Goal: Feedback & Contribution: Leave review/rating

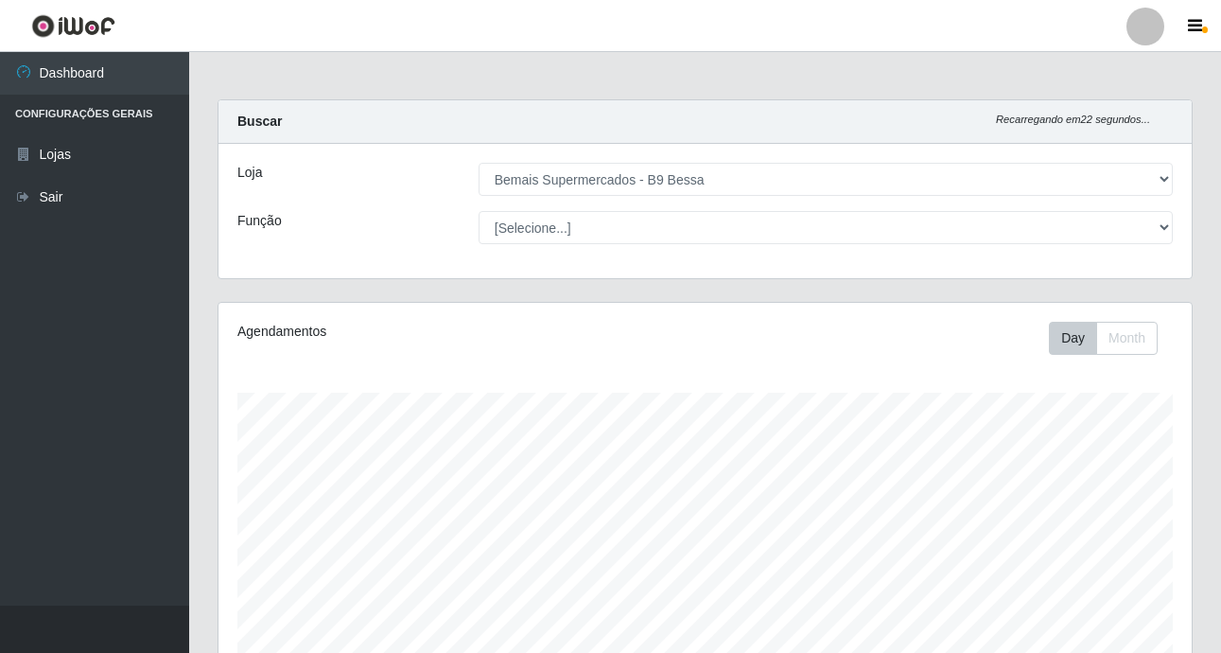
select select "410"
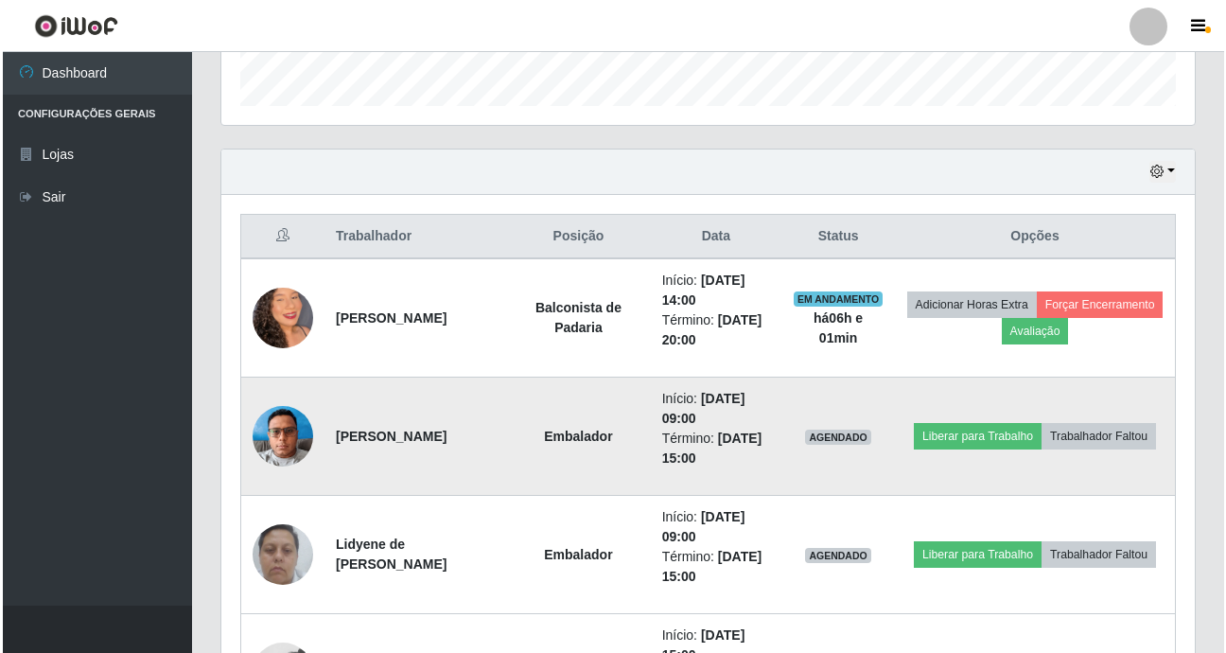
scroll to position [601, 0]
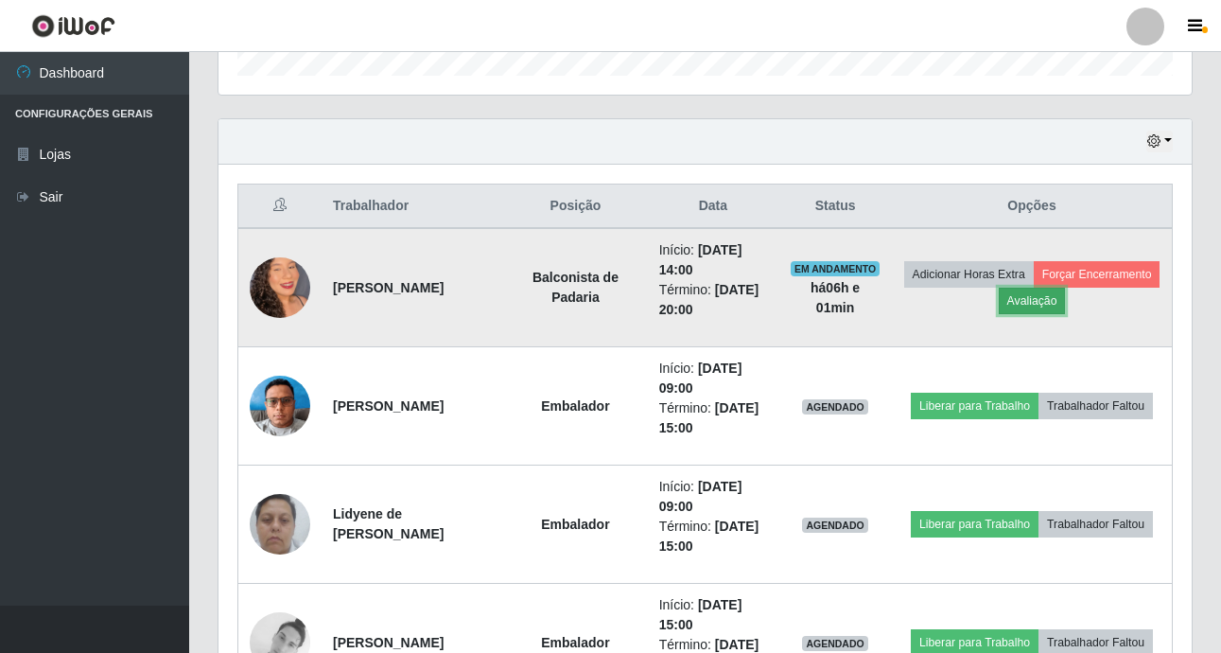
click at [1066, 300] on button "Avaliação" at bounding box center [1032, 301] width 67 height 26
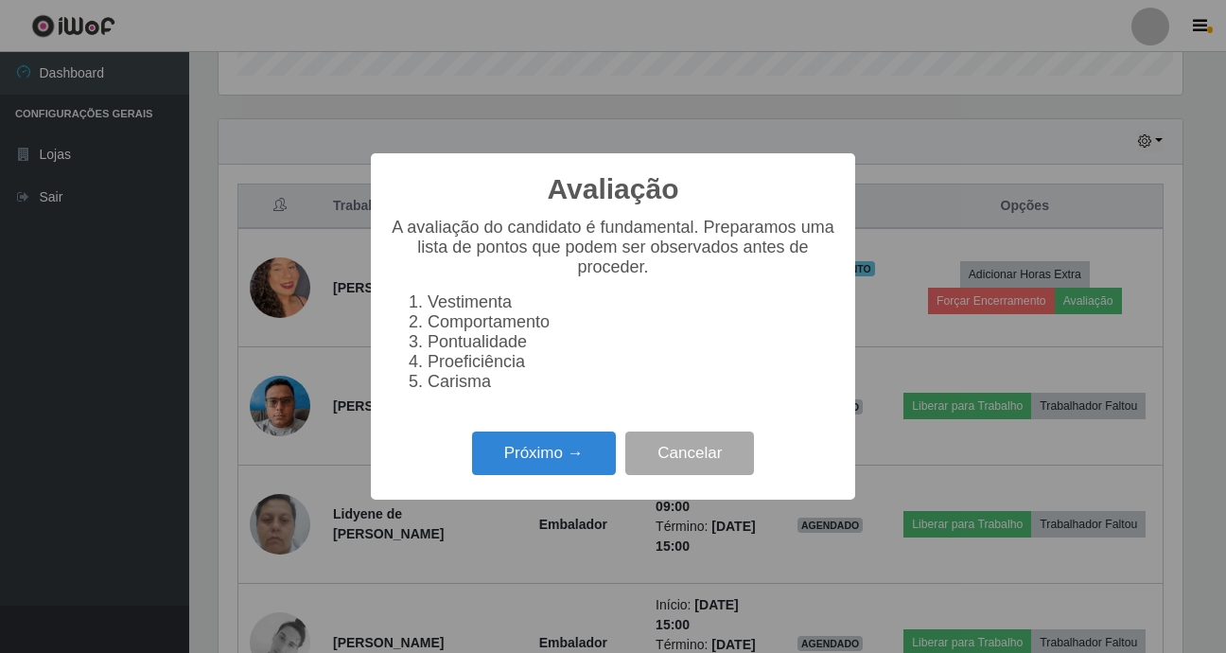
scroll to position [393, 964]
click at [528, 457] on button "Próximo →" at bounding box center [544, 453] width 144 height 44
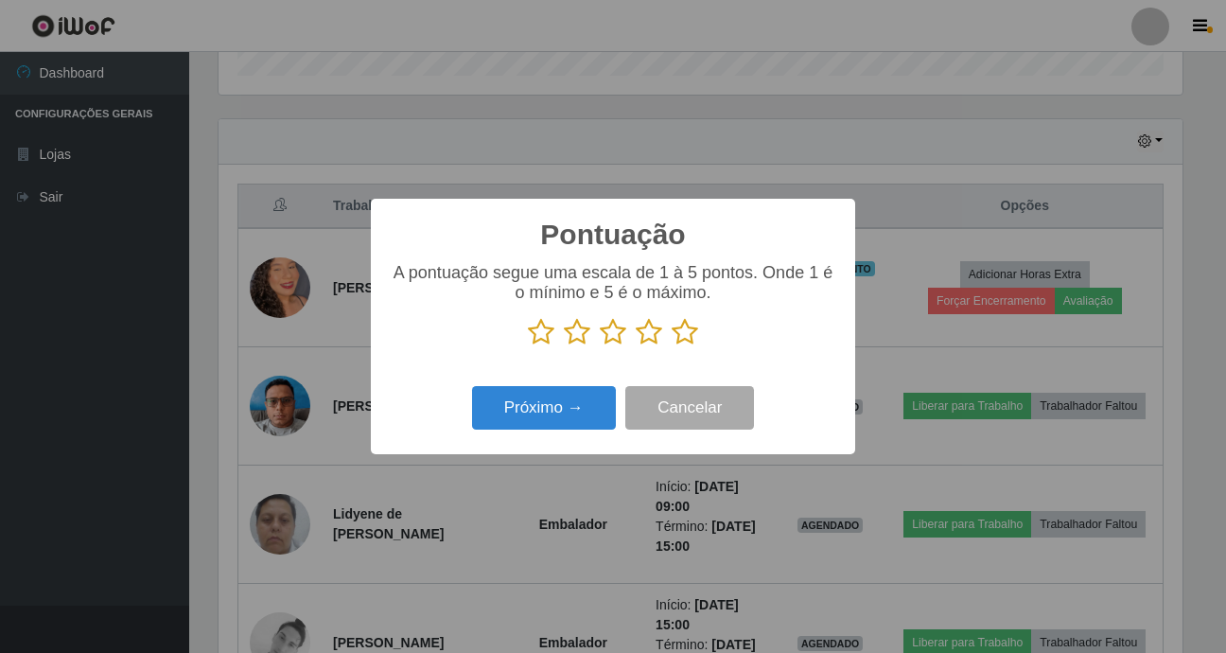
scroll to position [945414, 944843]
click at [683, 334] on icon at bounding box center [685, 332] width 26 height 28
click at [672, 346] on input "radio" at bounding box center [672, 346] width 0 height 0
click at [559, 403] on button "Próximo →" at bounding box center [544, 408] width 144 height 44
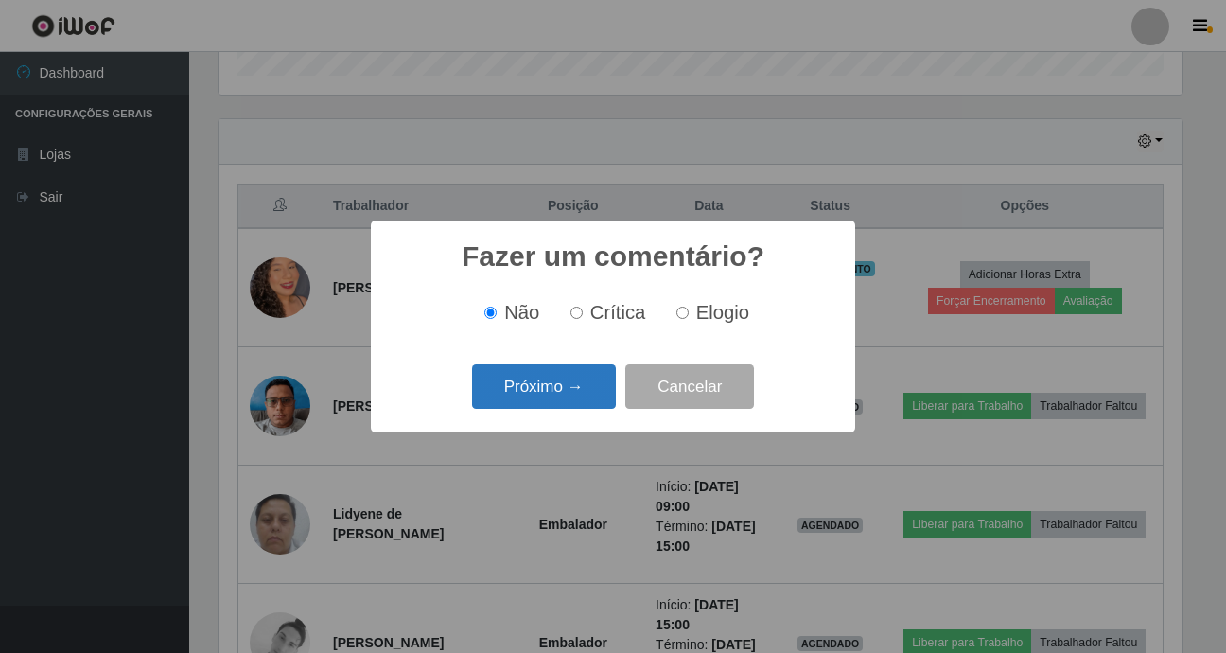
click button "Próximo →" at bounding box center [544, 386] width 144 height 44
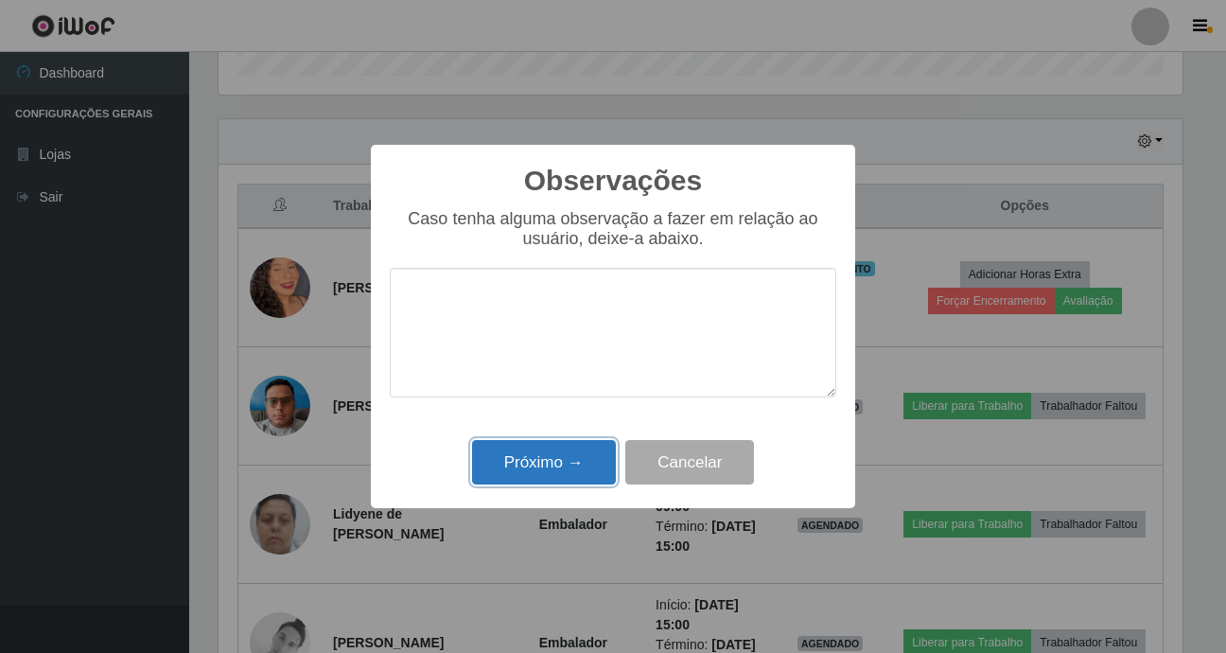
click at [523, 451] on button "Próximo →" at bounding box center [544, 462] width 144 height 44
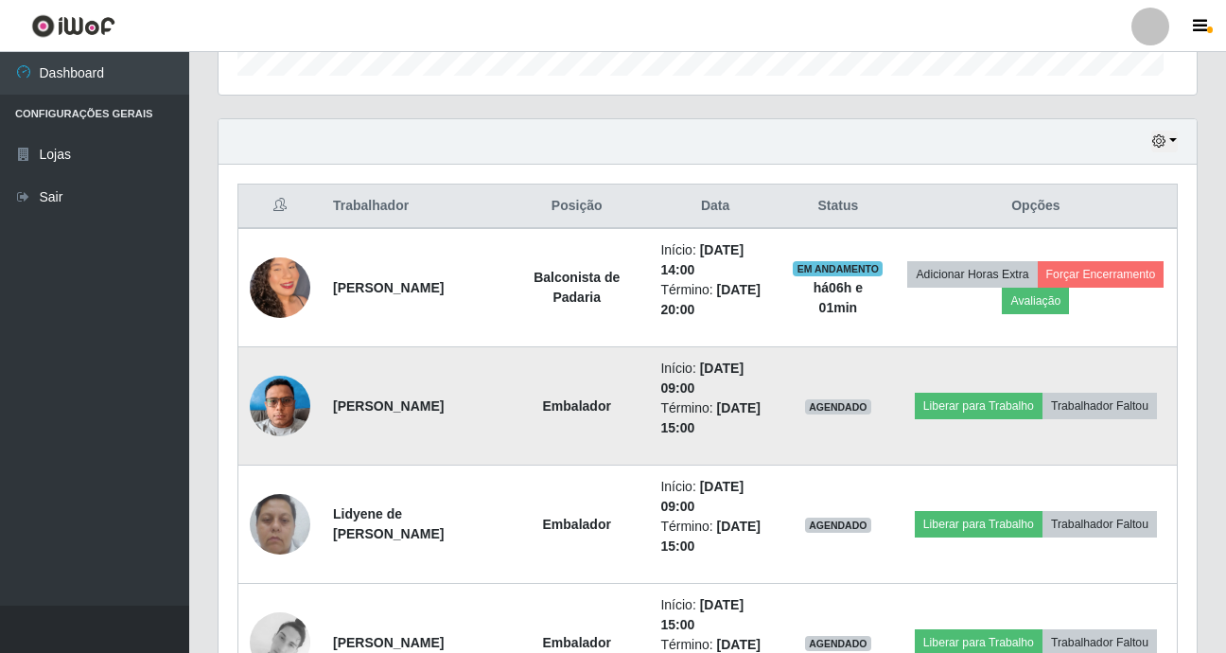
scroll to position [393, 973]
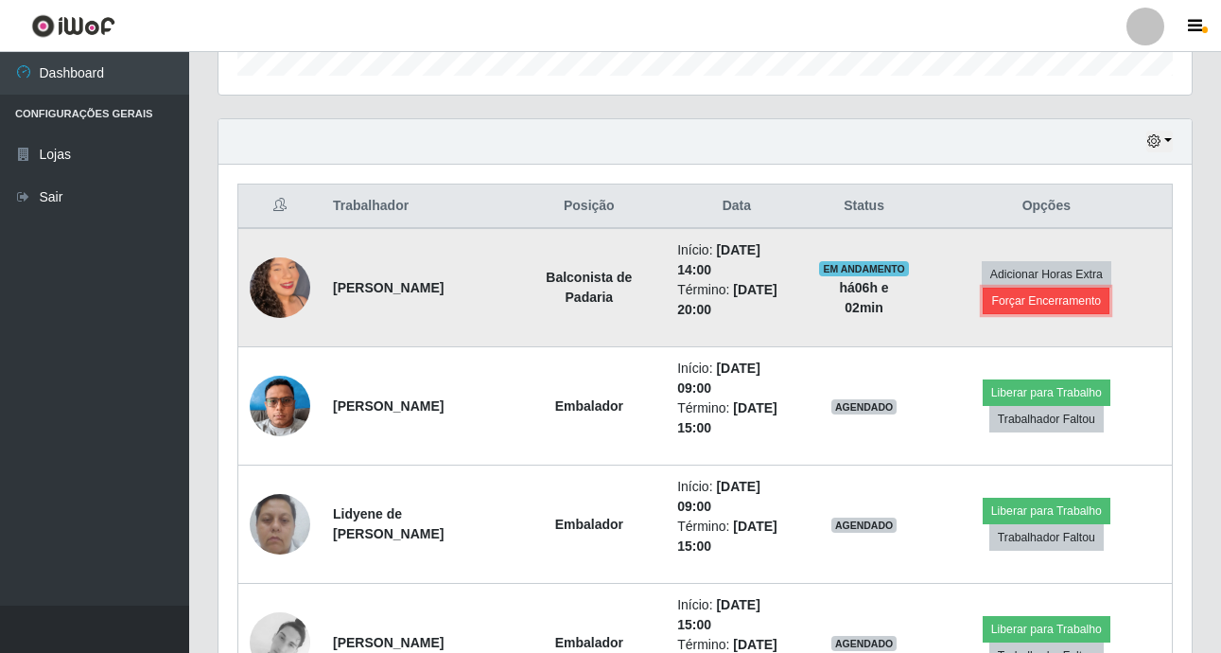
click at [1029, 299] on button "Forçar Encerramento" at bounding box center [1046, 301] width 127 height 26
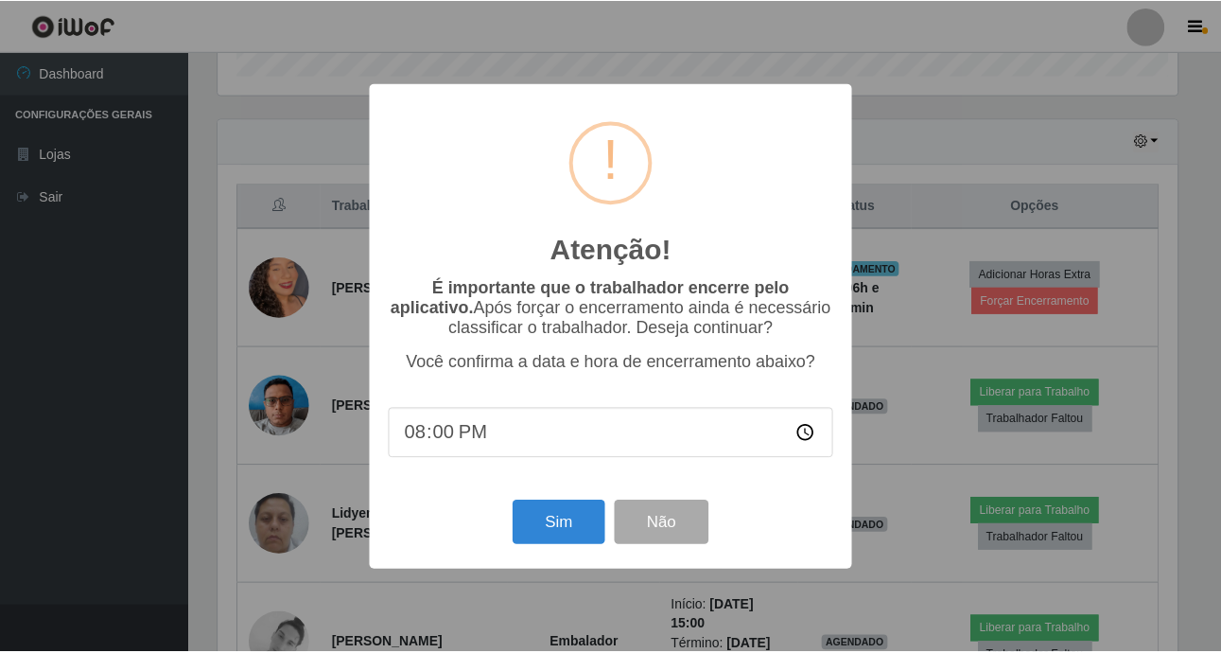
scroll to position [393, 964]
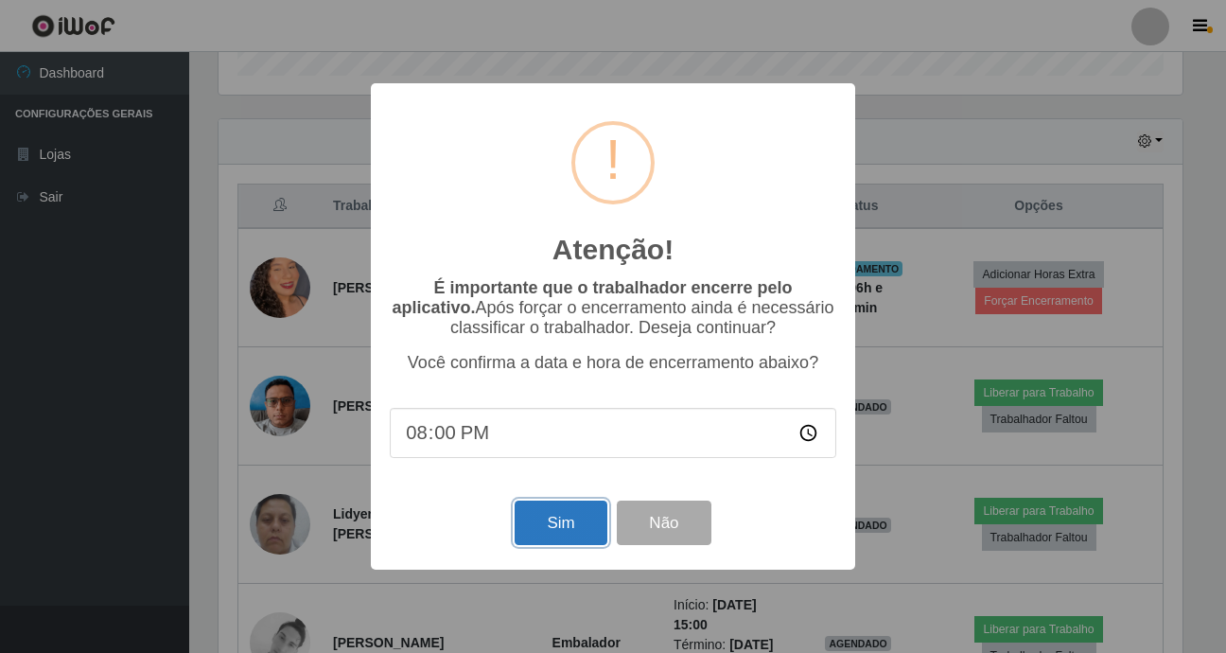
click at [561, 530] on button "Sim" at bounding box center [561, 522] width 92 height 44
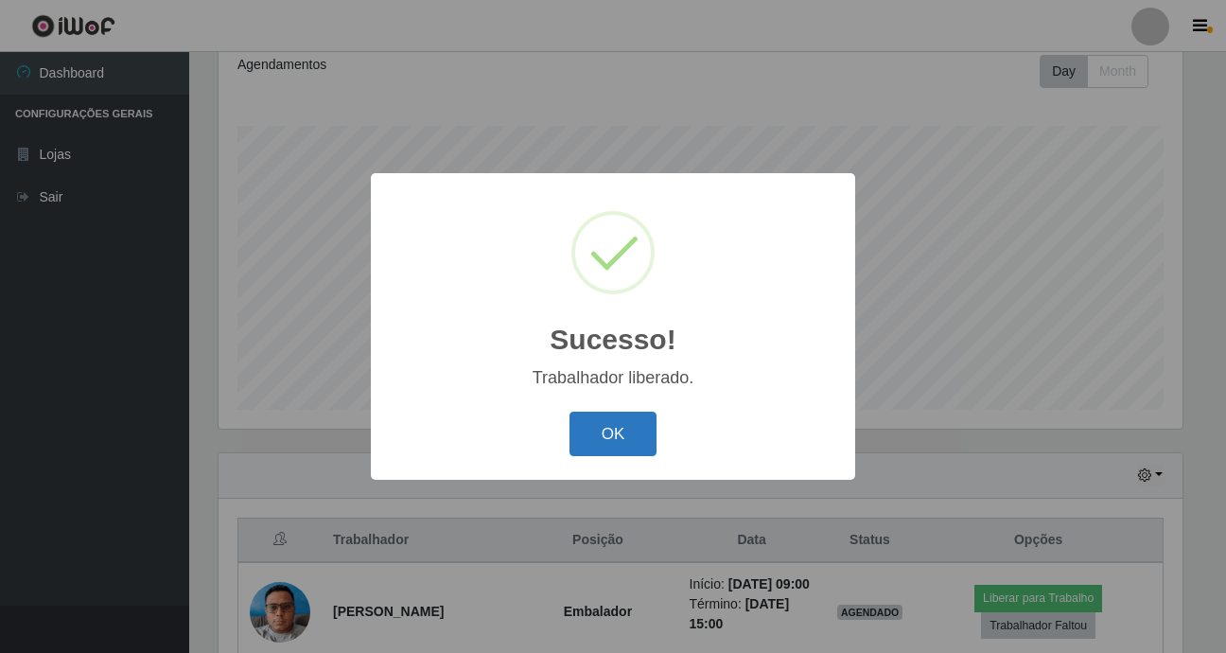
click at [649, 424] on button "OK" at bounding box center [613, 433] width 88 height 44
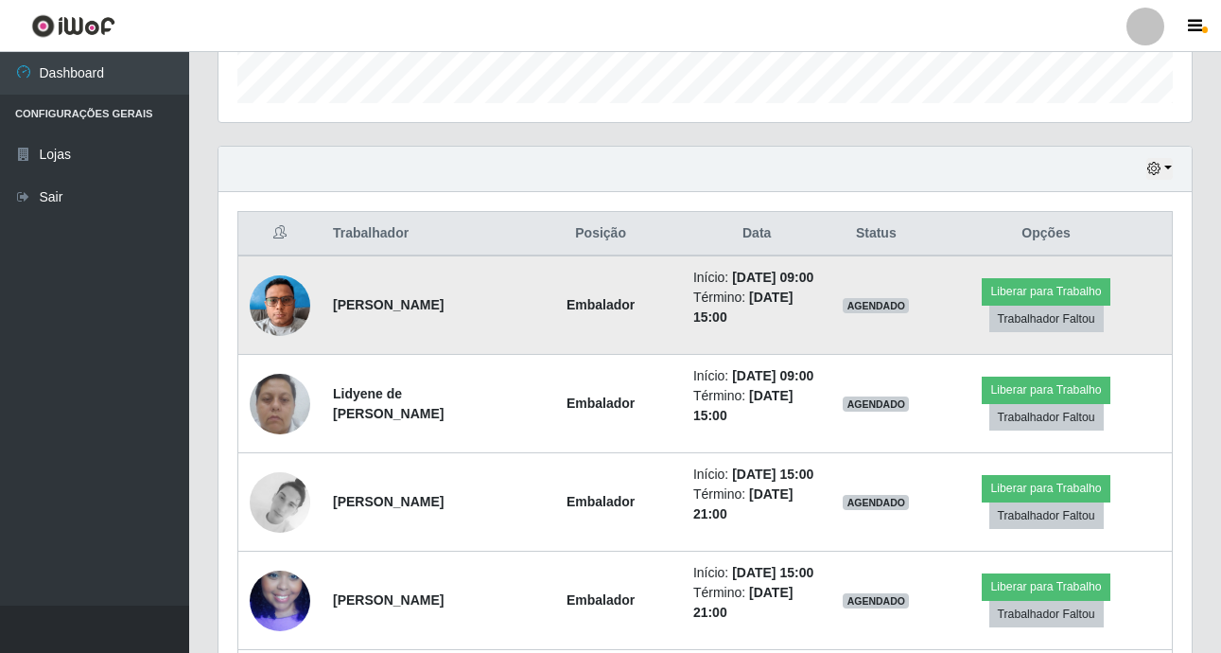
scroll to position [290, 0]
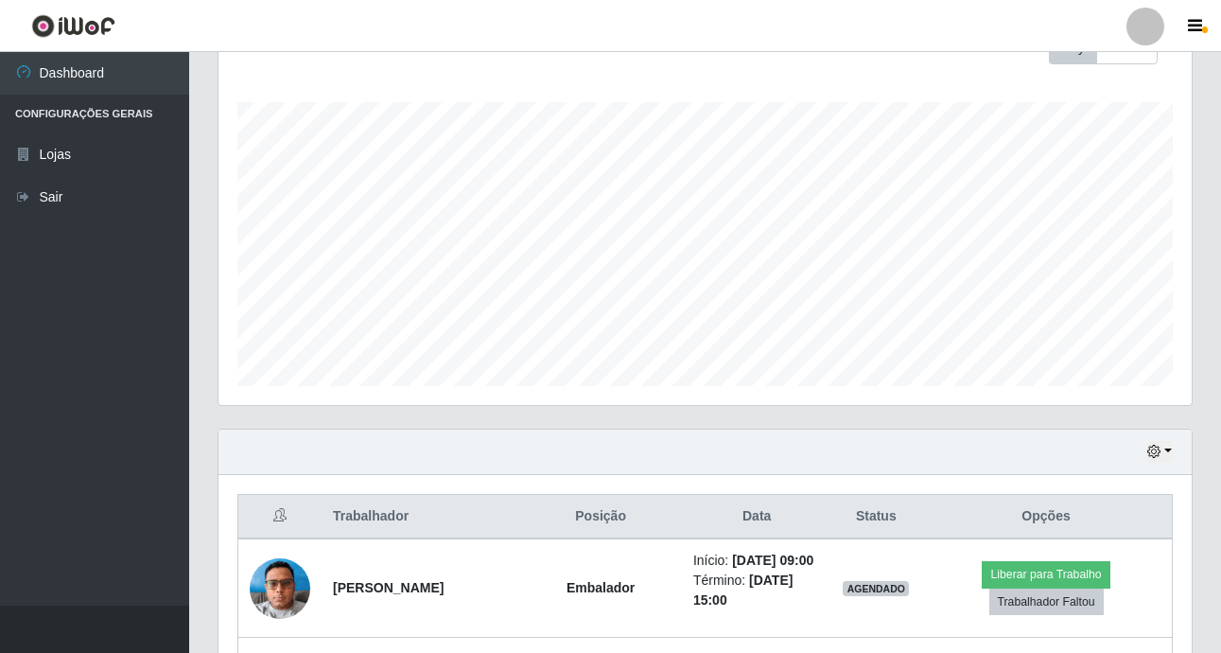
click at [1161, 437] on div "Hoje 1 dia 3 dias 1 Semana Não encerrados" at bounding box center [704, 451] width 973 height 45
click at [1161, 453] on icon "button" at bounding box center [1153, 451] width 13 height 13
click at [863, 454] on div "Hoje 1 dia 3 dias 1 Semana Não encerrados" at bounding box center [704, 451] width 973 height 45
click at [821, 421] on div "Agendamentos Day Month 20/07 Agendamentos 101.79" at bounding box center [705, 219] width 1004 height 417
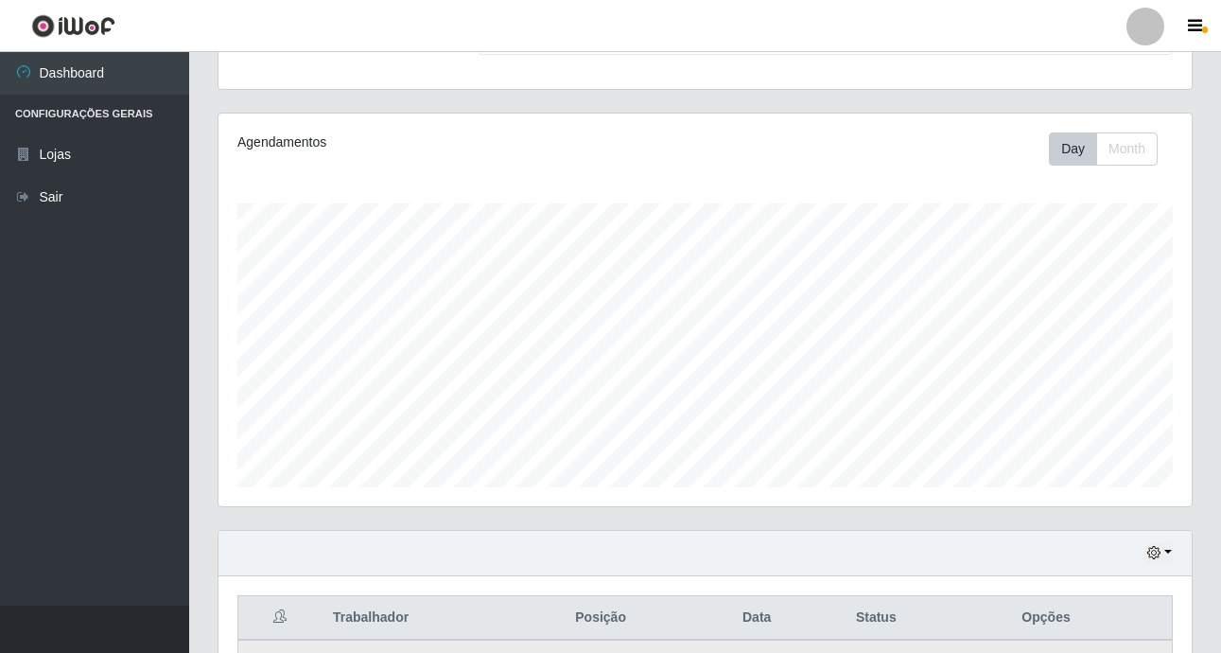
scroll to position [0, 0]
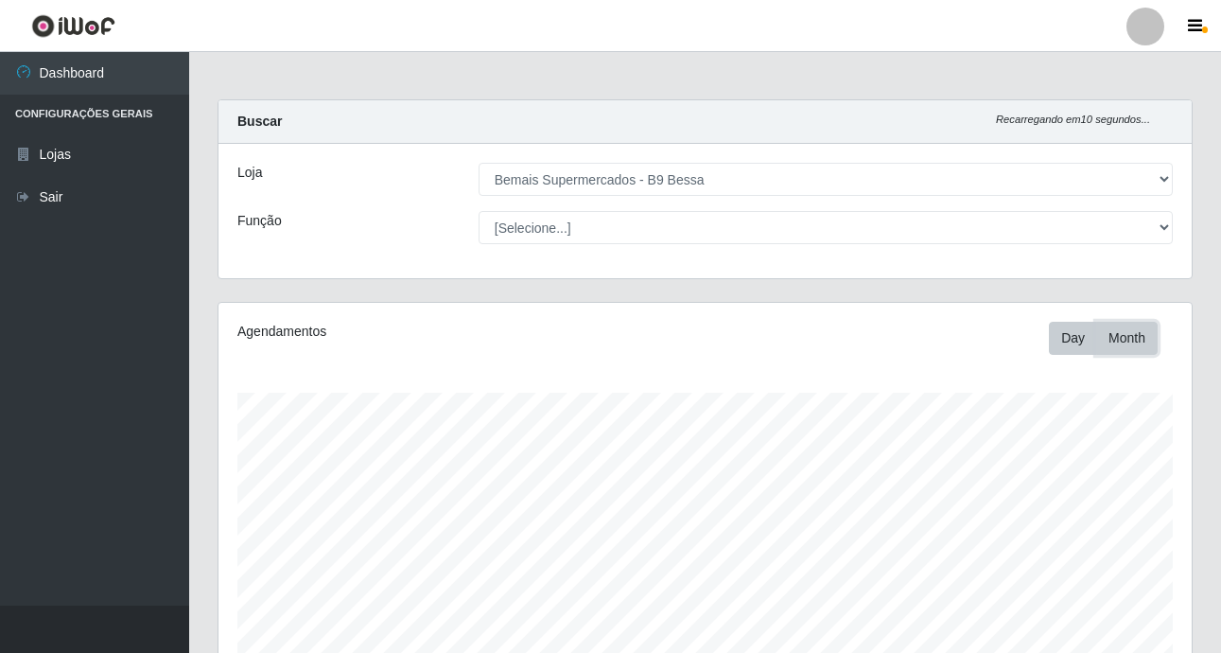
click at [1113, 327] on button "Month" at bounding box center [1126, 338] width 61 height 33
click at [1076, 329] on button "Day" at bounding box center [1073, 338] width 48 height 33
click at [1118, 349] on button "Month" at bounding box center [1126, 338] width 61 height 33
click at [1067, 347] on button "Day" at bounding box center [1073, 338] width 48 height 33
click at [1119, 341] on button "Month" at bounding box center [1126, 338] width 61 height 33
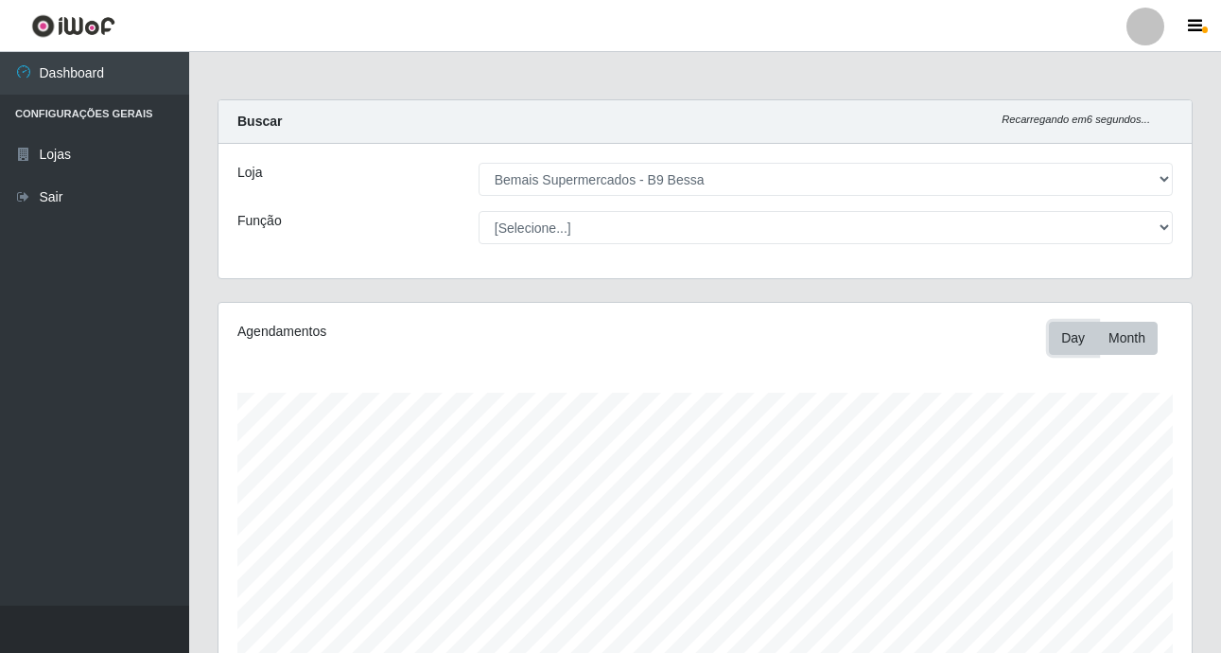
click at [1062, 338] on button "Day" at bounding box center [1073, 338] width 48 height 33
click at [1090, 334] on button "Day" at bounding box center [1073, 338] width 48 height 33
click at [1104, 334] on button "Month" at bounding box center [1126, 338] width 61 height 33
drag, startPoint x: 1033, startPoint y: 327, endPoint x: 1047, endPoint y: 330, distance: 14.5
click at [1033, 326] on div "Day Month" at bounding box center [906, 338] width 562 height 33
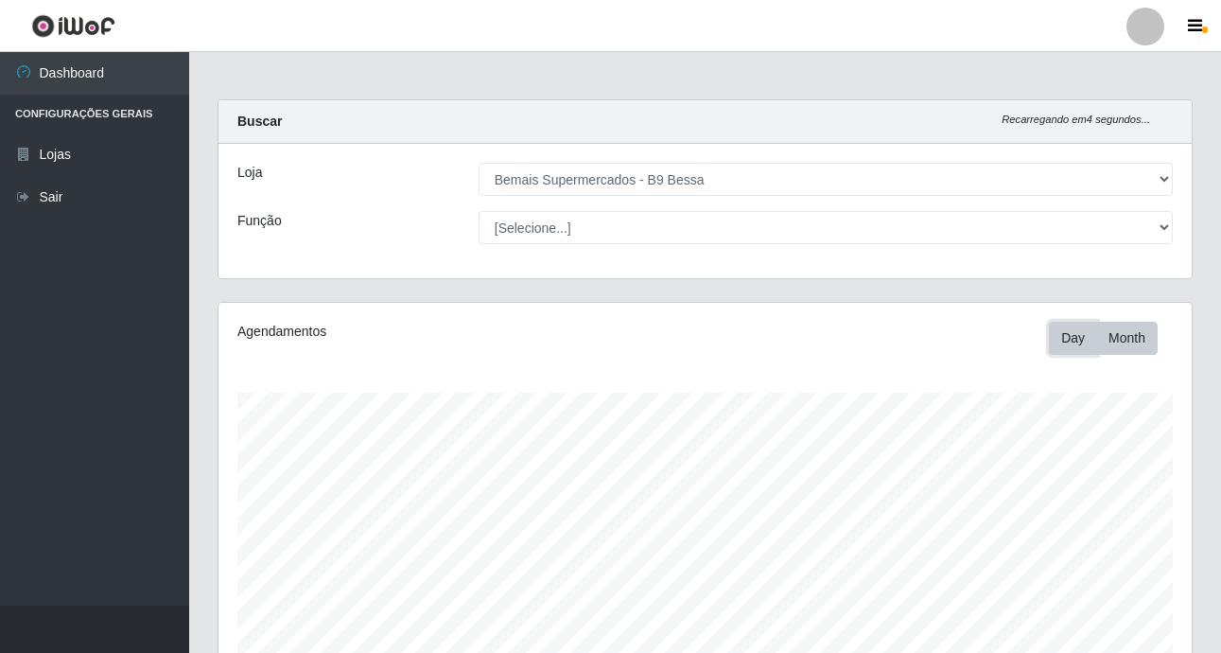
click at [1091, 350] on button "Day" at bounding box center [1073, 338] width 48 height 33
click at [1103, 344] on button "Month" at bounding box center [1126, 338] width 61 height 33
click at [1052, 346] on button "Day" at bounding box center [1073, 338] width 48 height 33
click at [1117, 341] on button "Month" at bounding box center [1126, 338] width 61 height 33
click at [1076, 336] on button "Day" at bounding box center [1073, 338] width 48 height 33
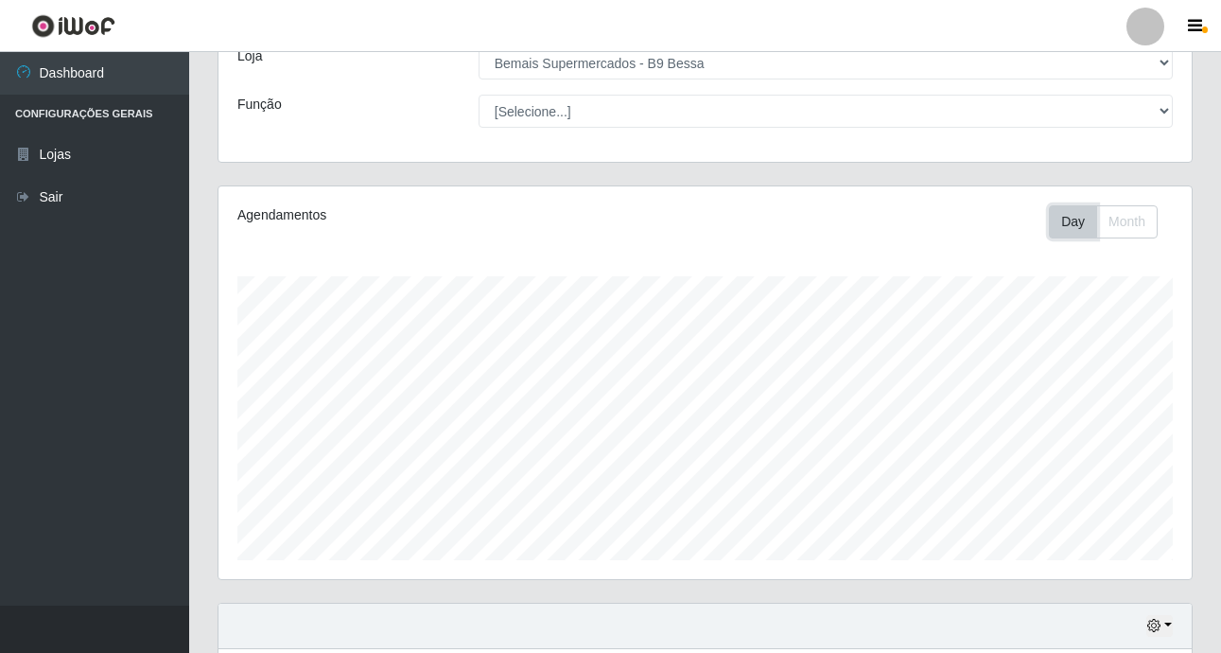
scroll to position [284, 0]
